Goal: Information Seeking & Learning: Learn about a topic

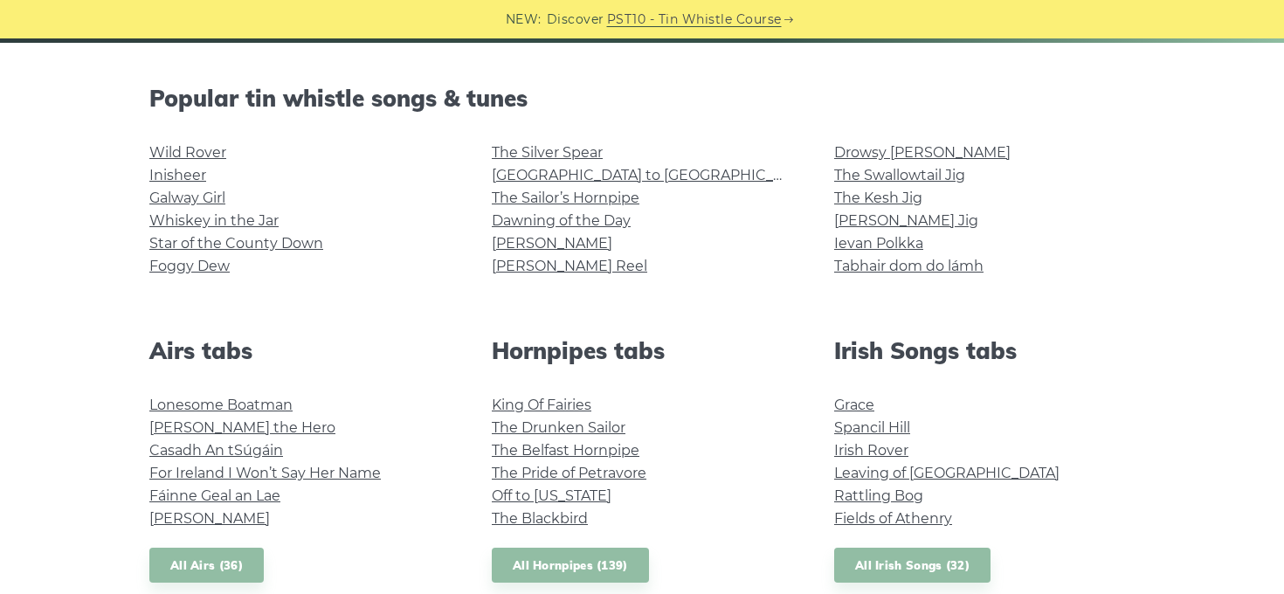
scroll to position [416, 0]
click at [629, 221] on link "Dawning of the Day" at bounding box center [561, 219] width 139 height 17
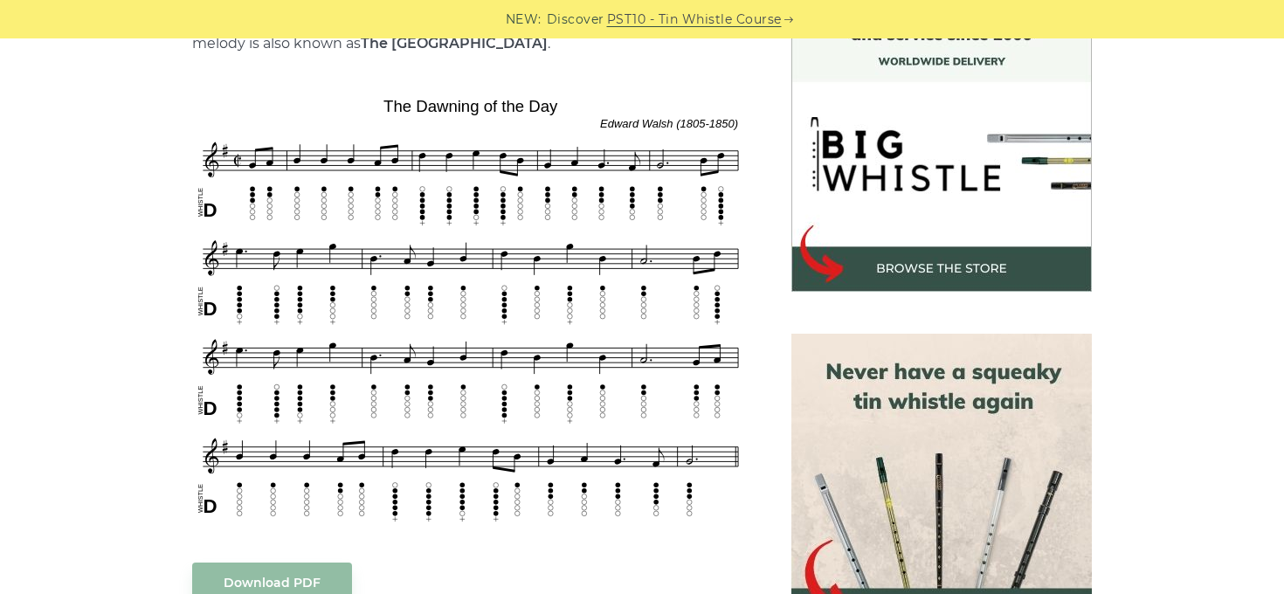
scroll to position [495, 0]
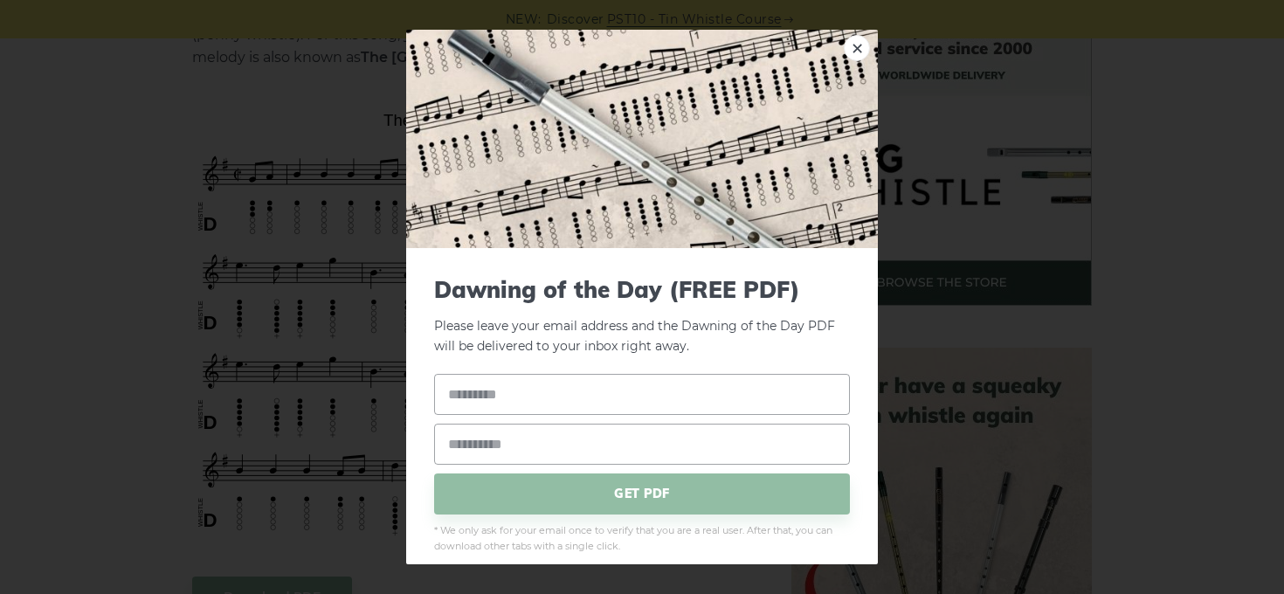
click at [11, 17] on div "× Dawning of the Day (FREE PDF) Please leave your email address and the Dawning…" at bounding box center [642, 297] width 1284 height 594
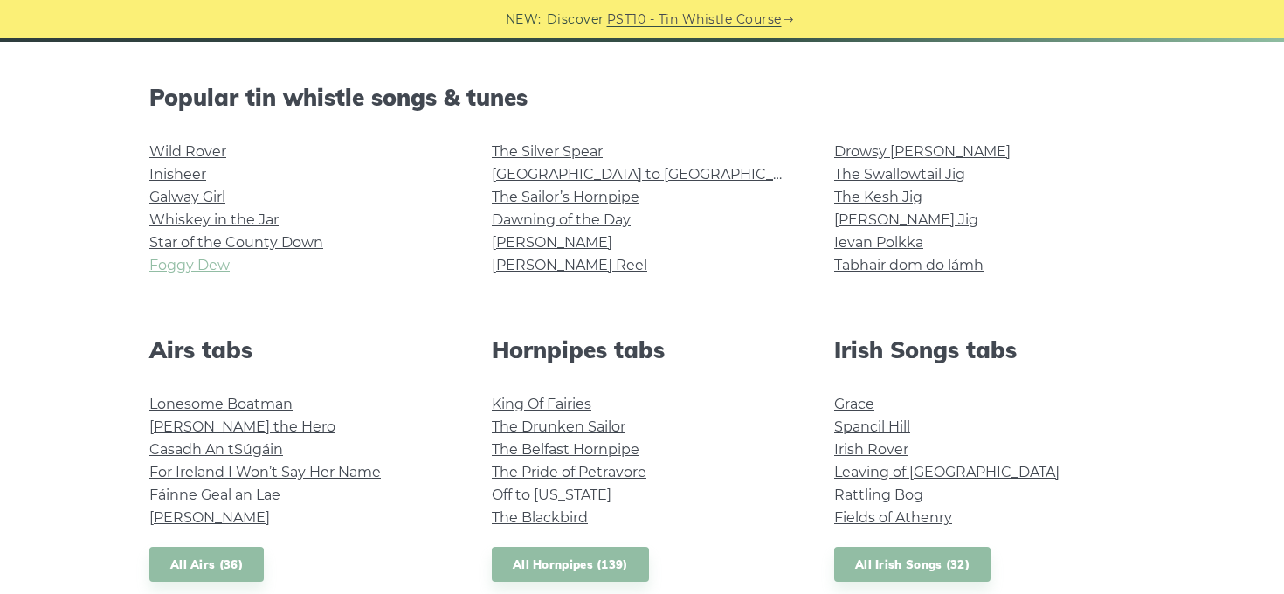
click at [203, 260] on link "Foggy Dew" at bounding box center [189, 265] width 80 height 17
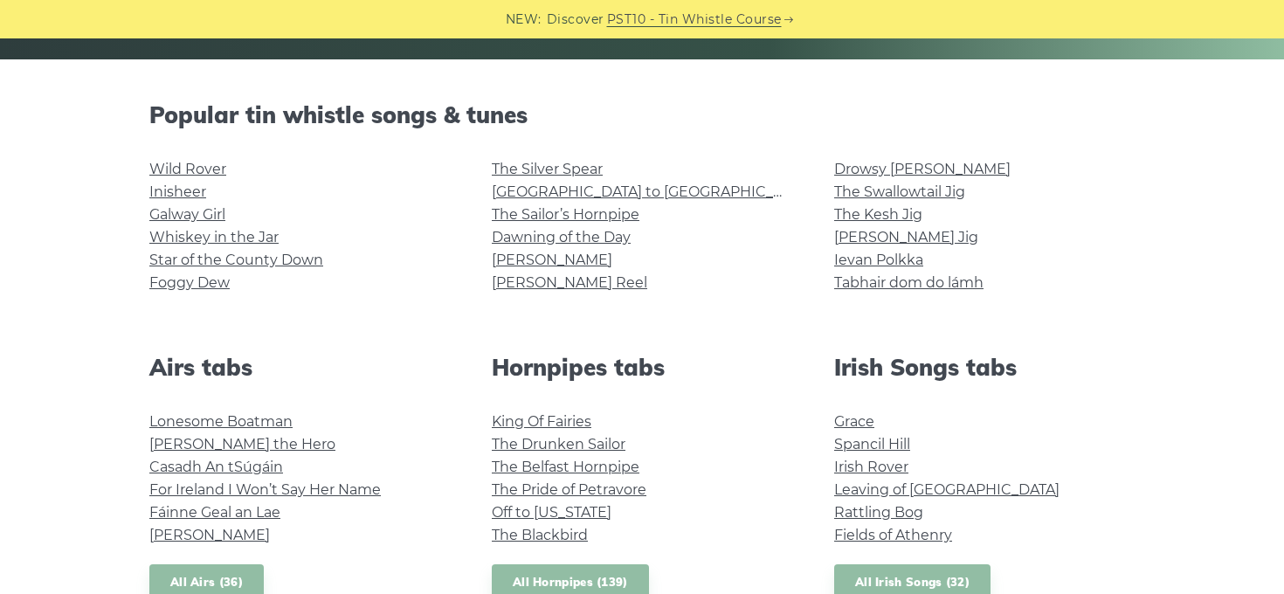
scroll to position [394, 0]
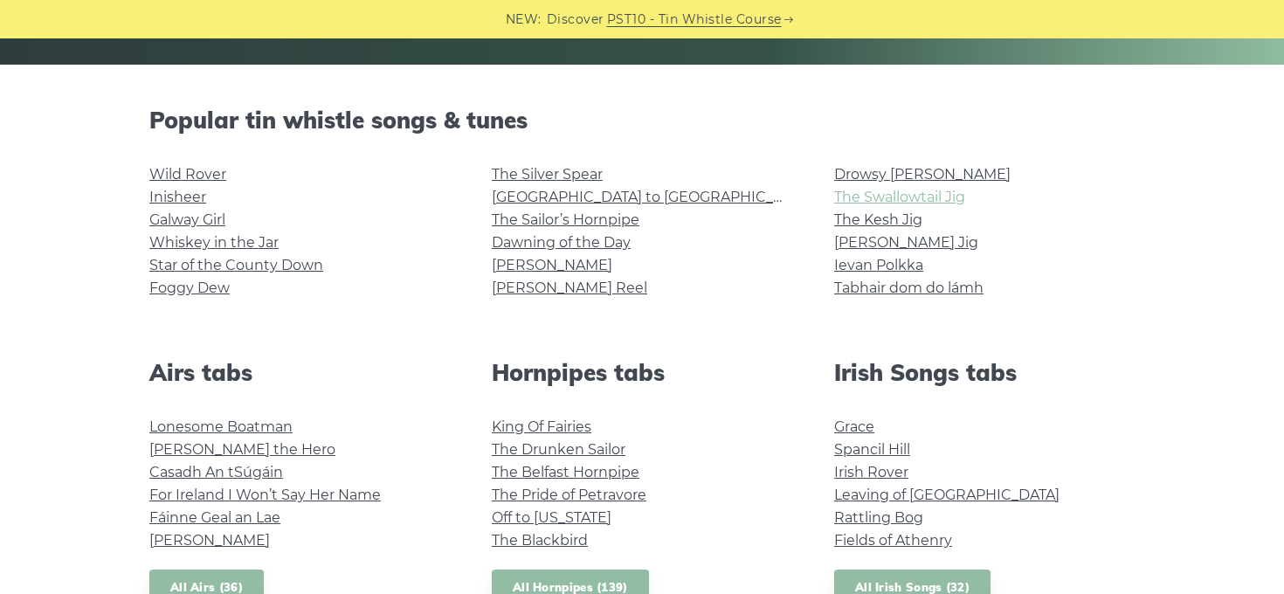
click at [933, 192] on link "The Swallowtail Jig" at bounding box center [899, 197] width 131 height 17
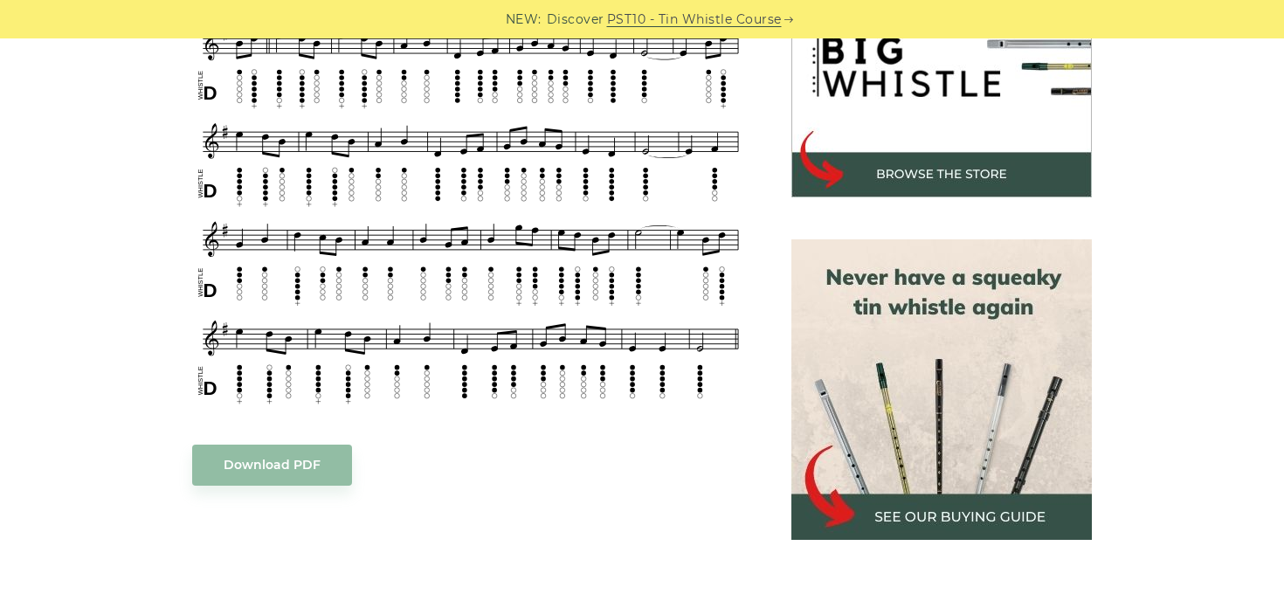
scroll to position [553, 0]
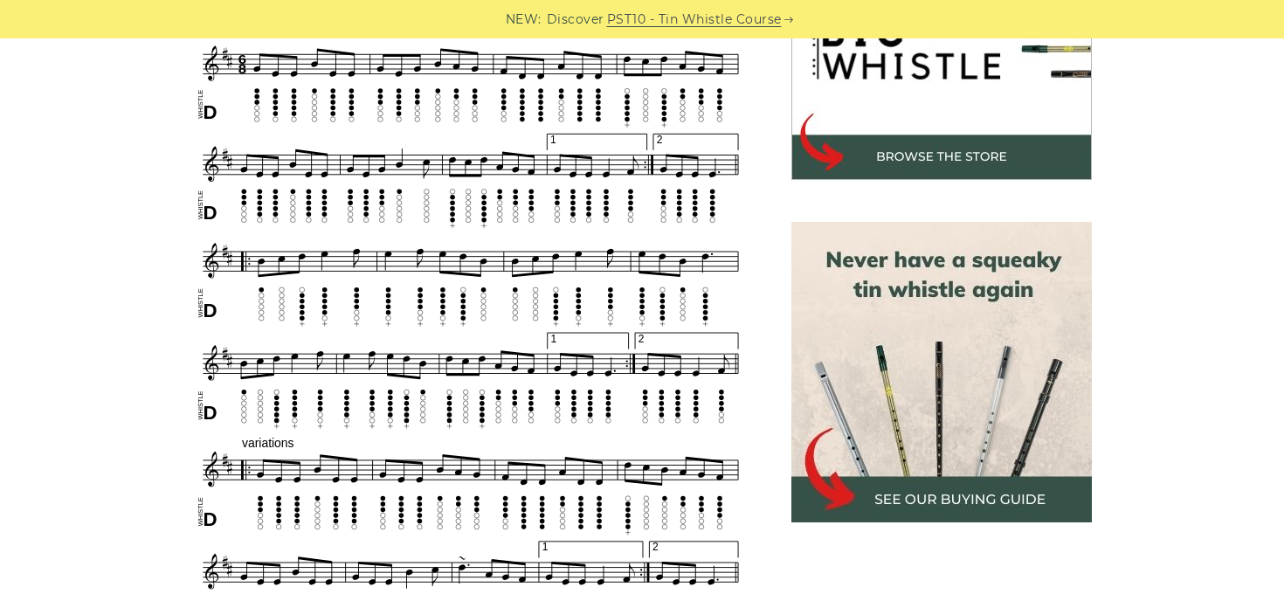
scroll to position [602, 0]
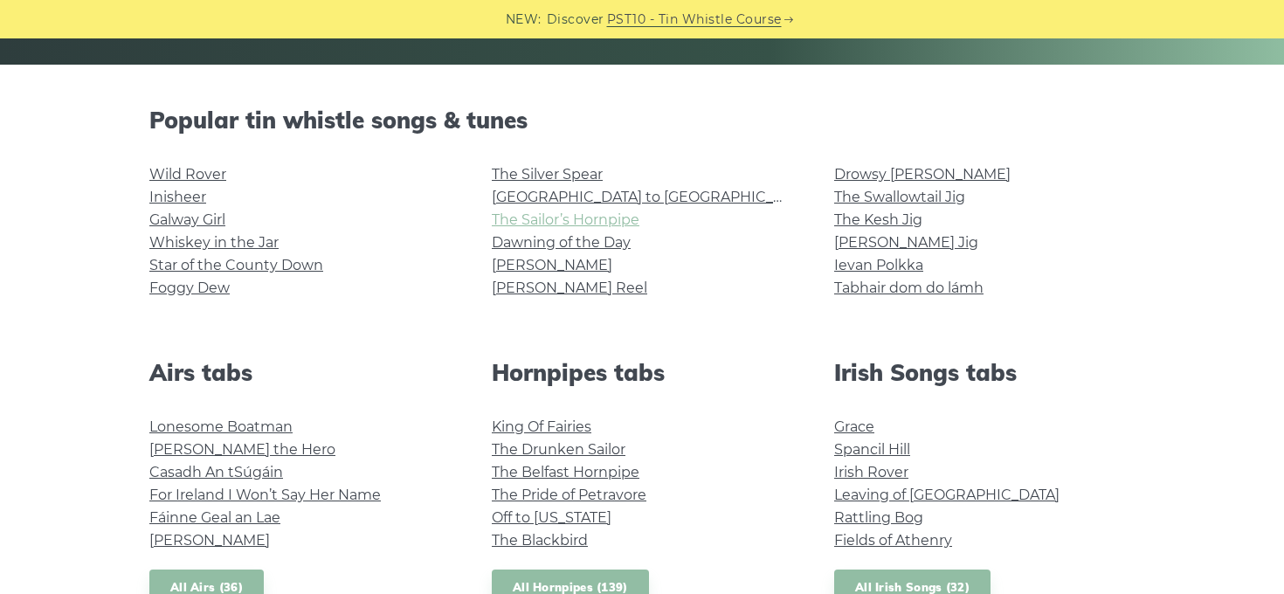
click at [552, 217] on link "The Sailor’s Hornpipe" at bounding box center [566, 219] width 148 height 17
click at [885, 171] on link "Drowsy [PERSON_NAME]" at bounding box center [922, 174] width 176 height 17
click at [912, 194] on link "The Swallowtail Jig" at bounding box center [899, 197] width 131 height 17
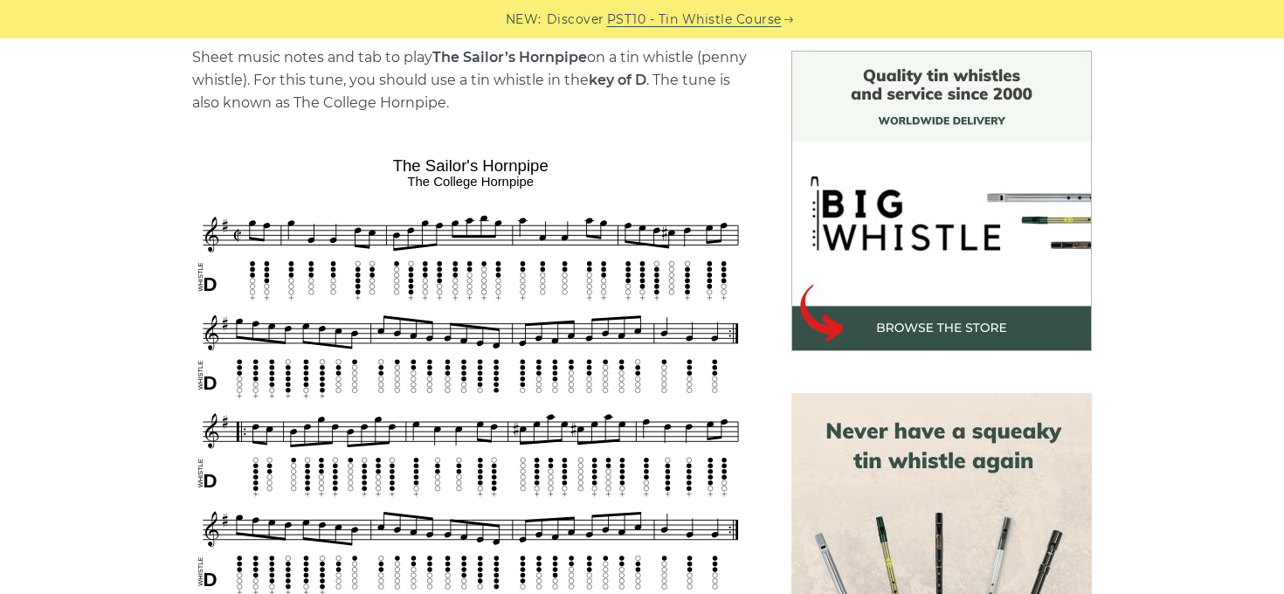
scroll to position [554, 0]
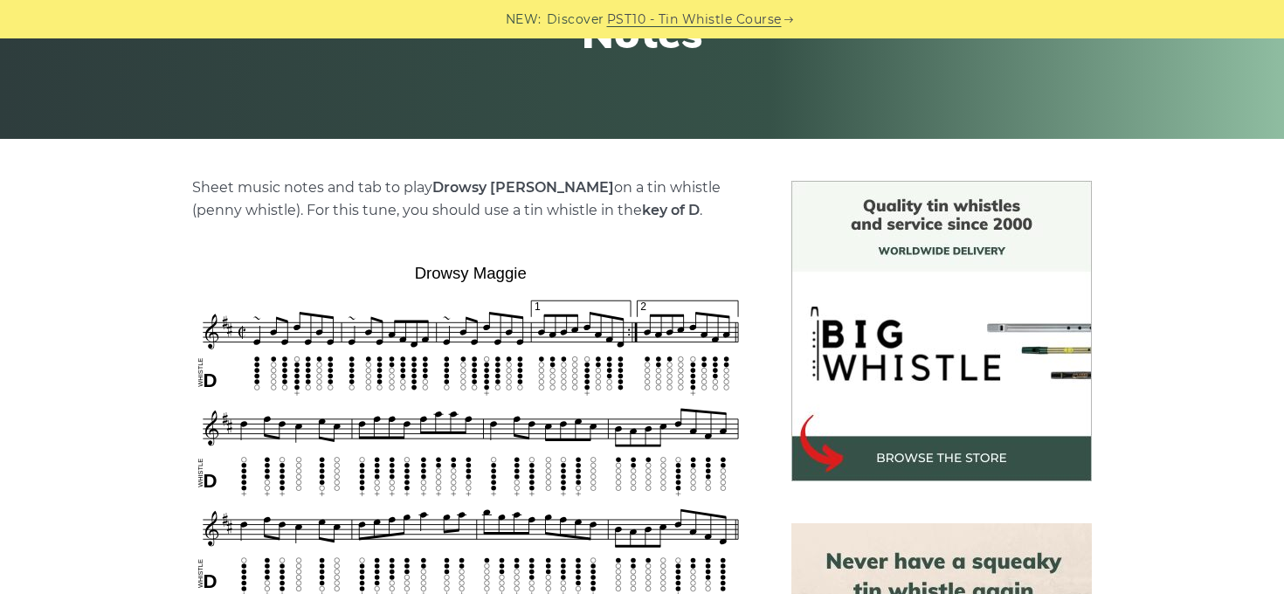
scroll to position [323, 0]
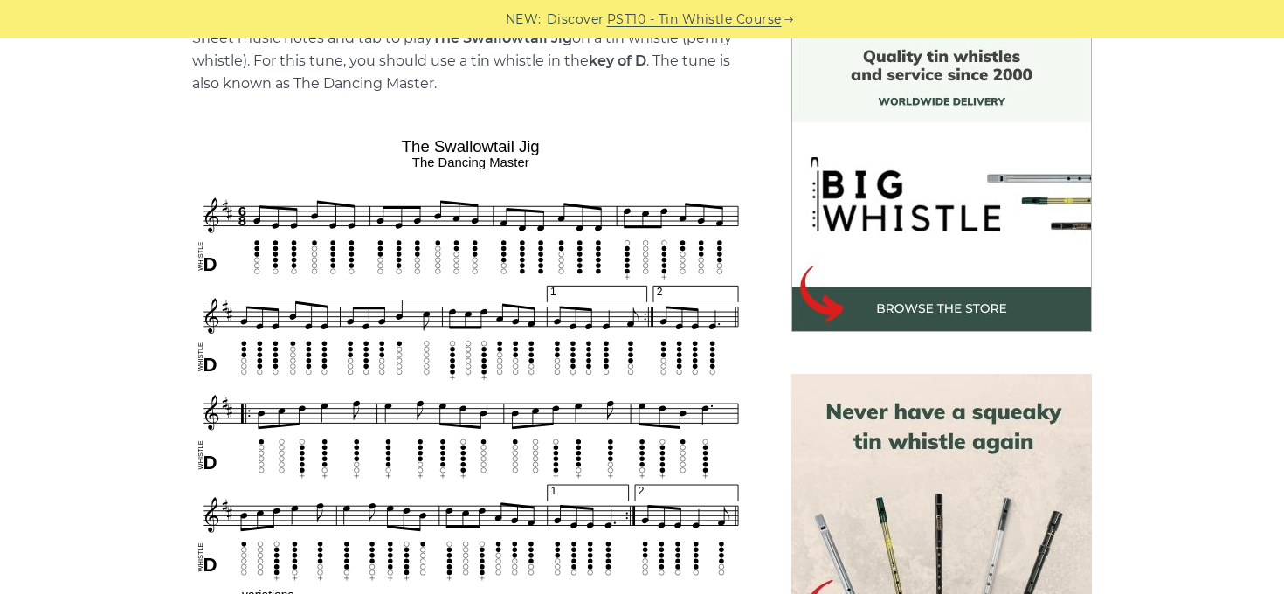
scroll to position [607, 0]
